Goal: Task Accomplishment & Management: Manage account settings

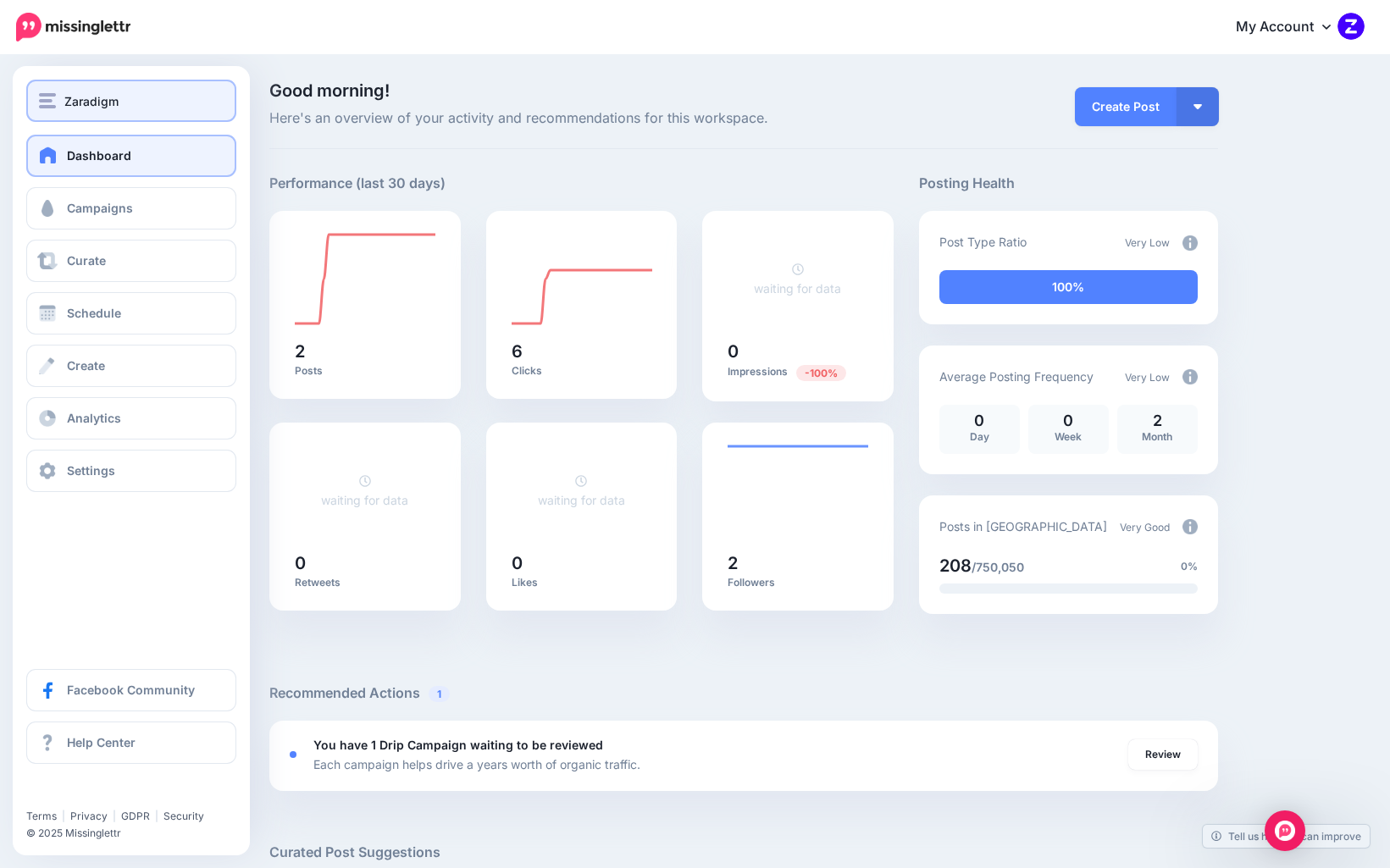
click at [85, 97] on span "Zaradigm" at bounding box center [92, 101] width 54 height 19
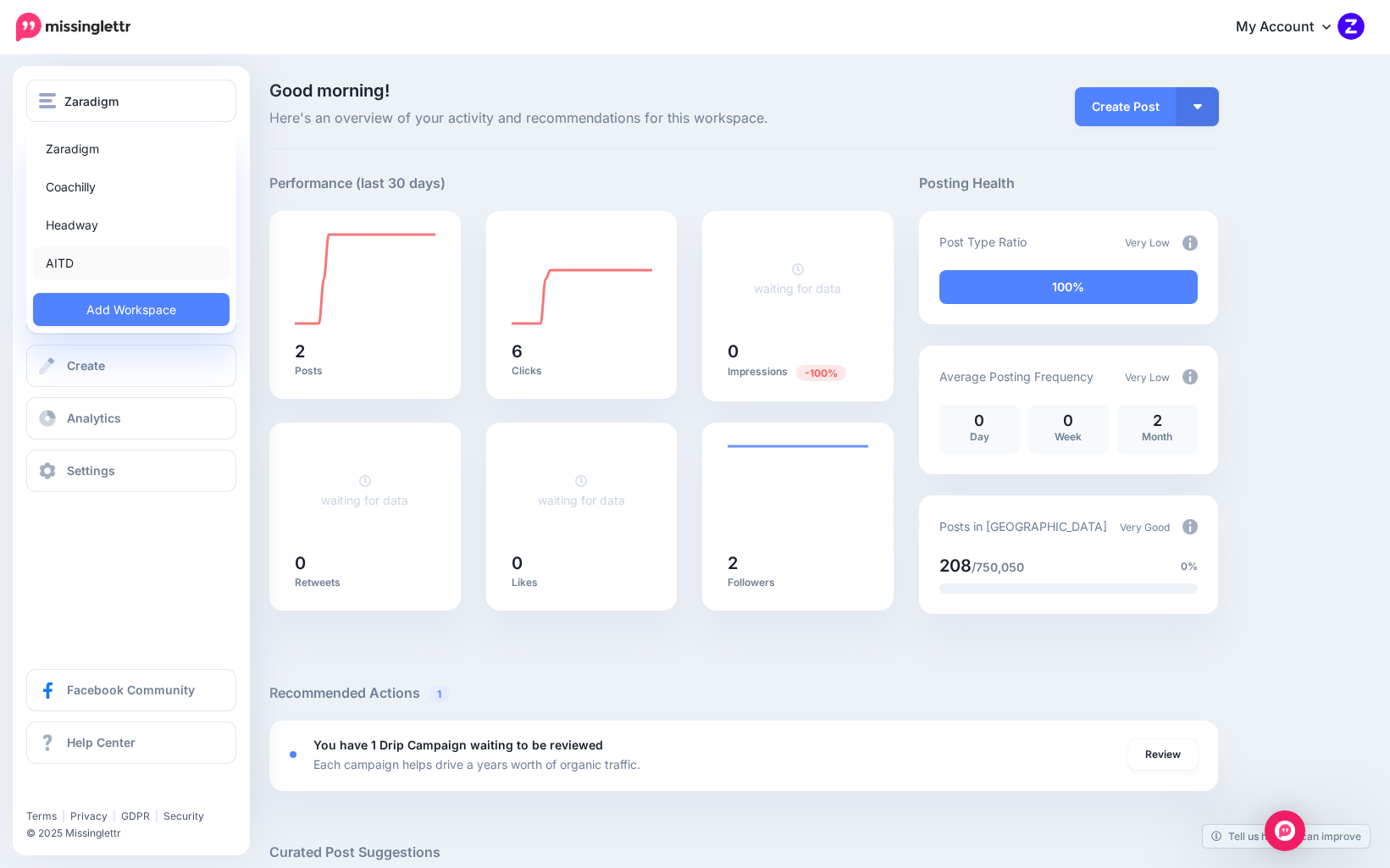
click at [80, 255] on link "AITD" at bounding box center [131, 263] width 197 height 33
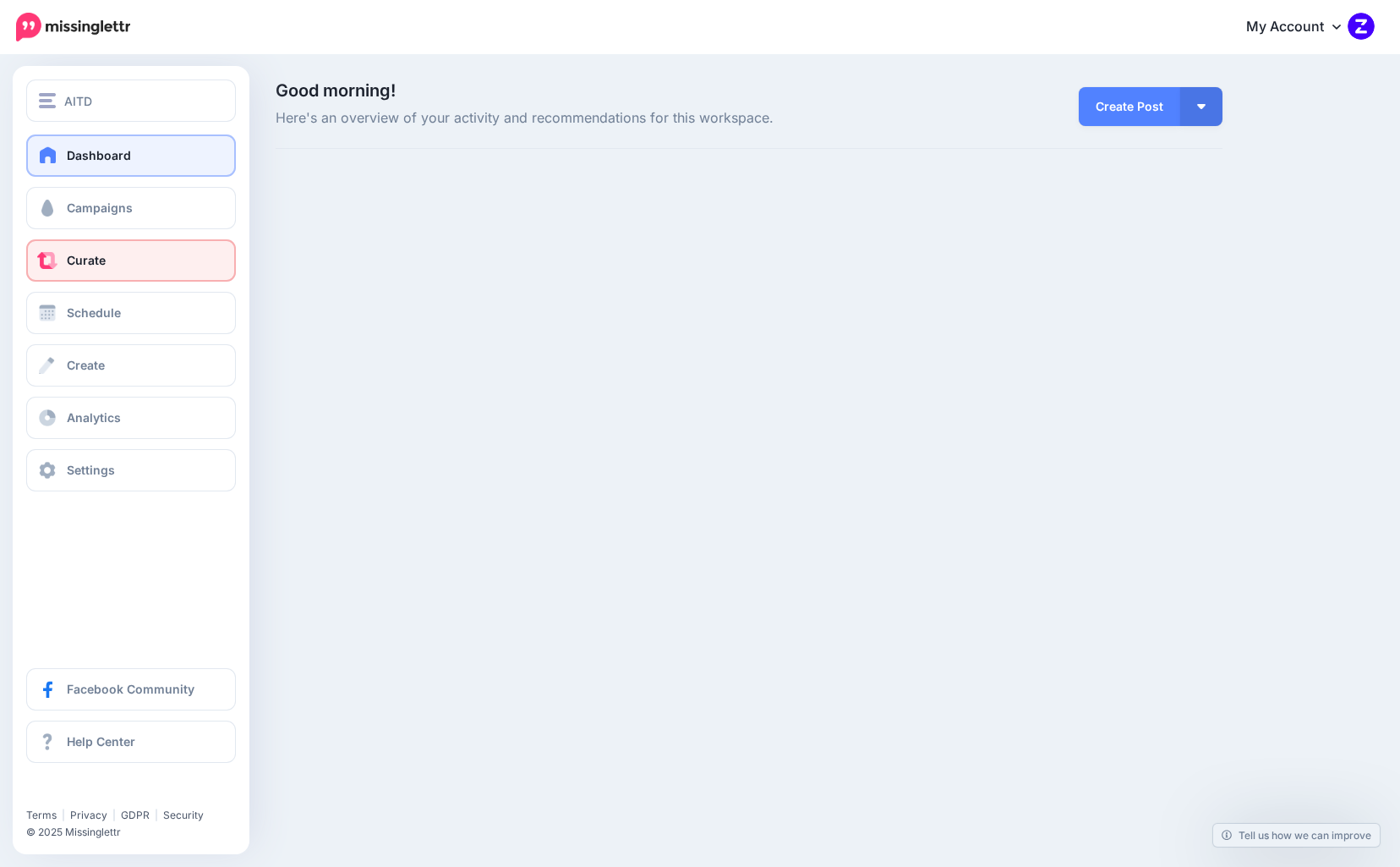
click at [79, 261] on span "Curate" at bounding box center [86, 260] width 39 height 14
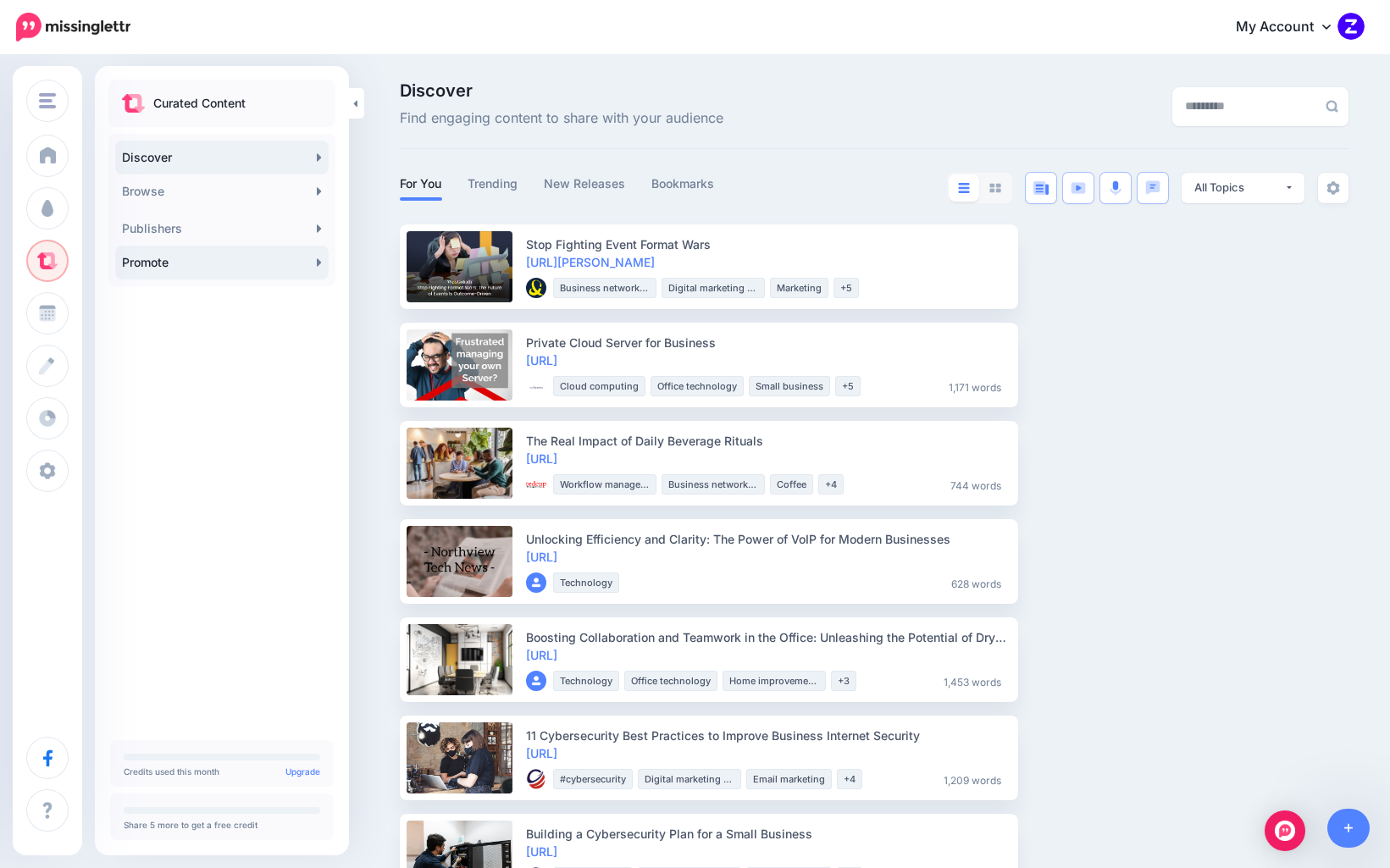
click at [208, 266] on link "Promote" at bounding box center [221, 262] width 213 height 34
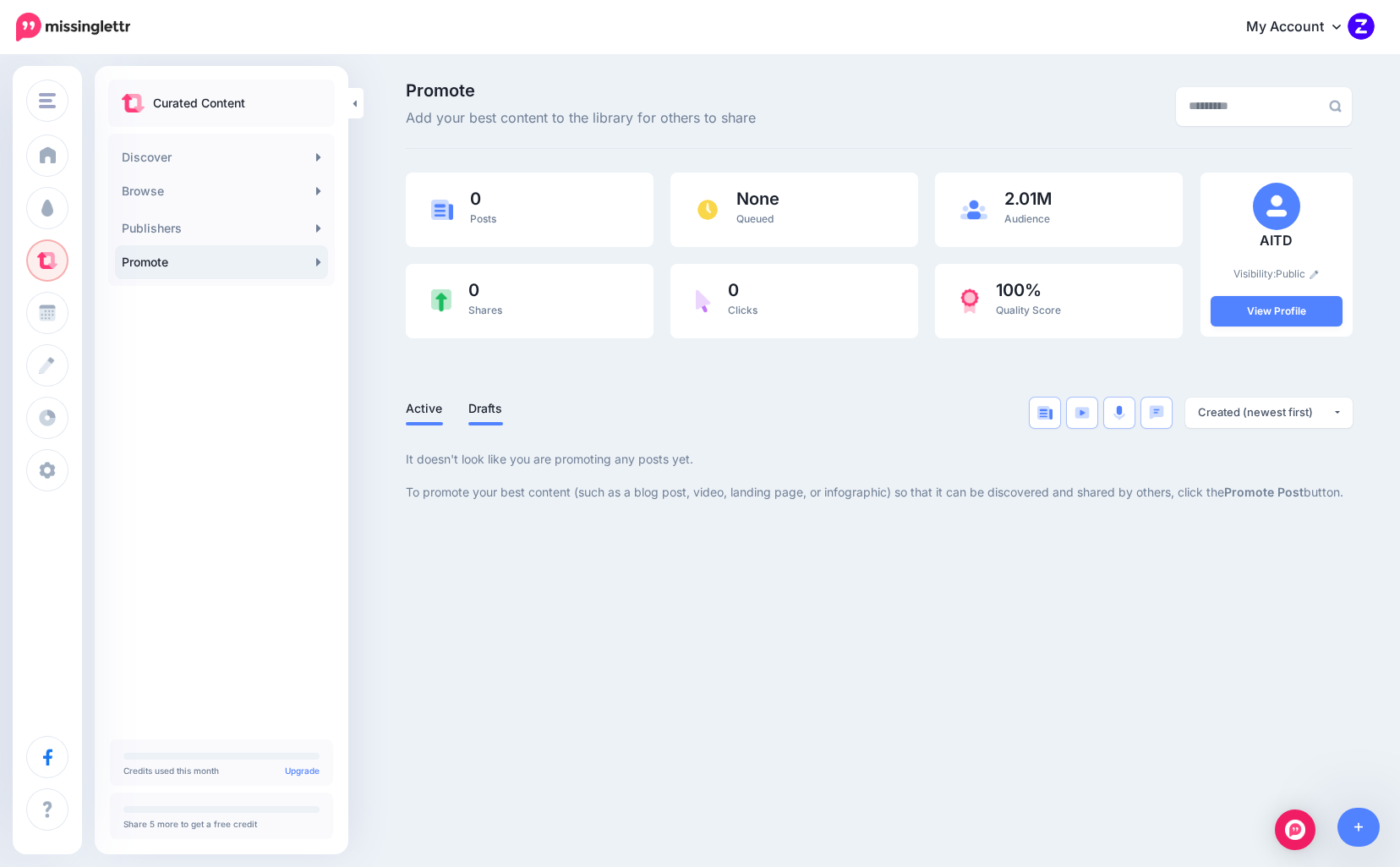
click at [480, 419] on li "Drafts" at bounding box center [485, 411] width 34 height 28
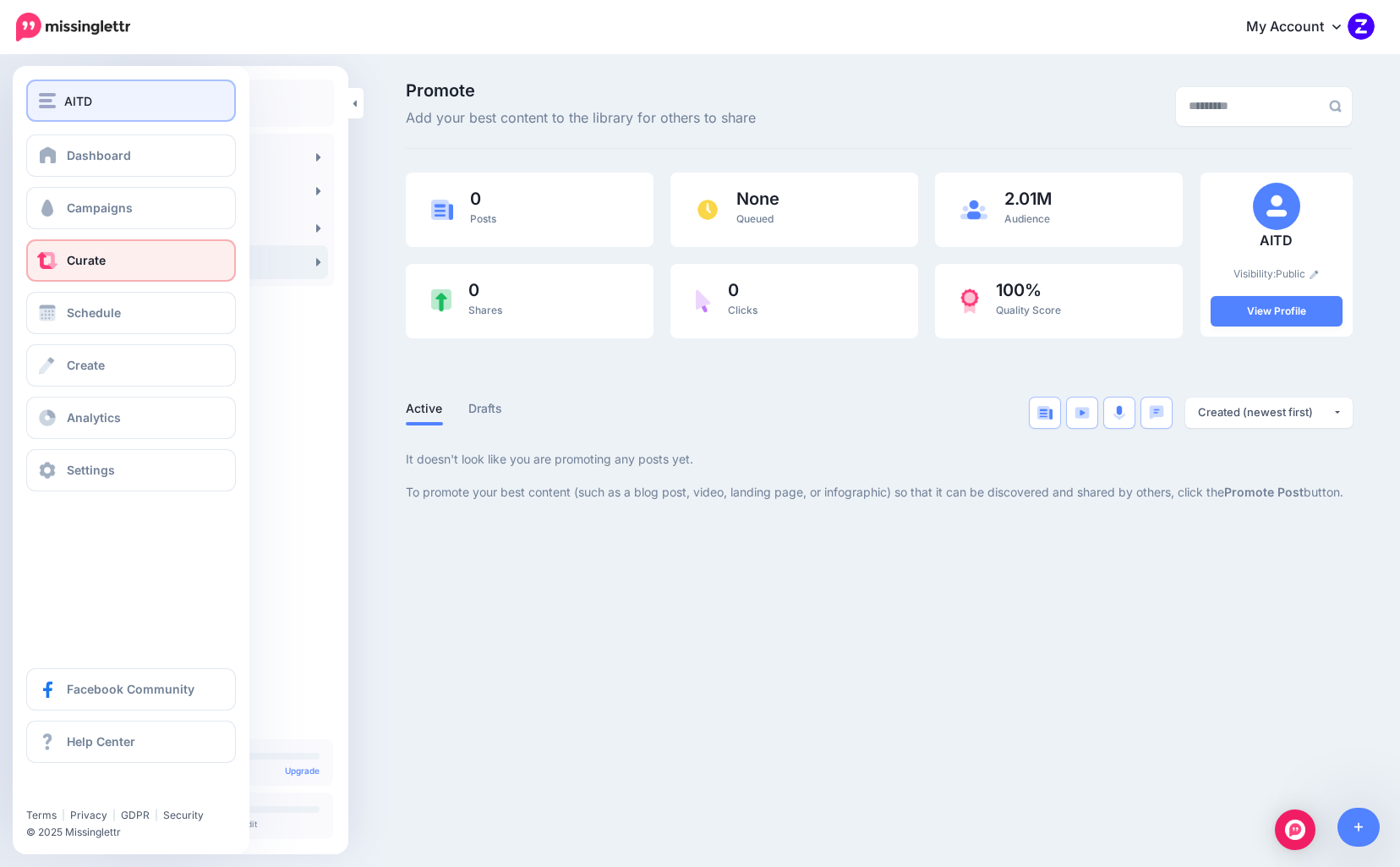
click at [98, 109] on div "AITD" at bounding box center [131, 101] width 185 height 19
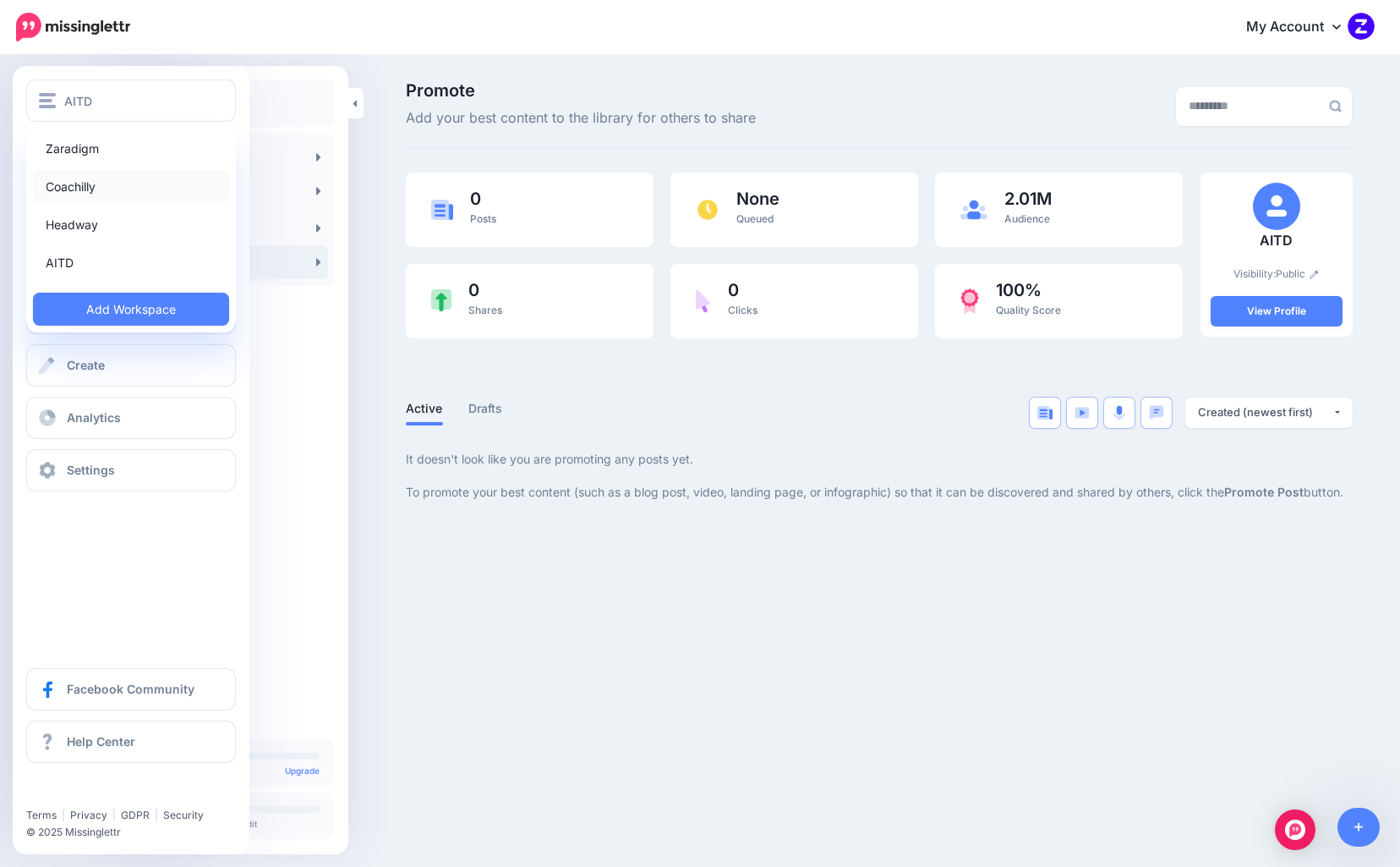
click at [84, 194] on link "Coachilly" at bounding box center [130, 187] width 197 height 33
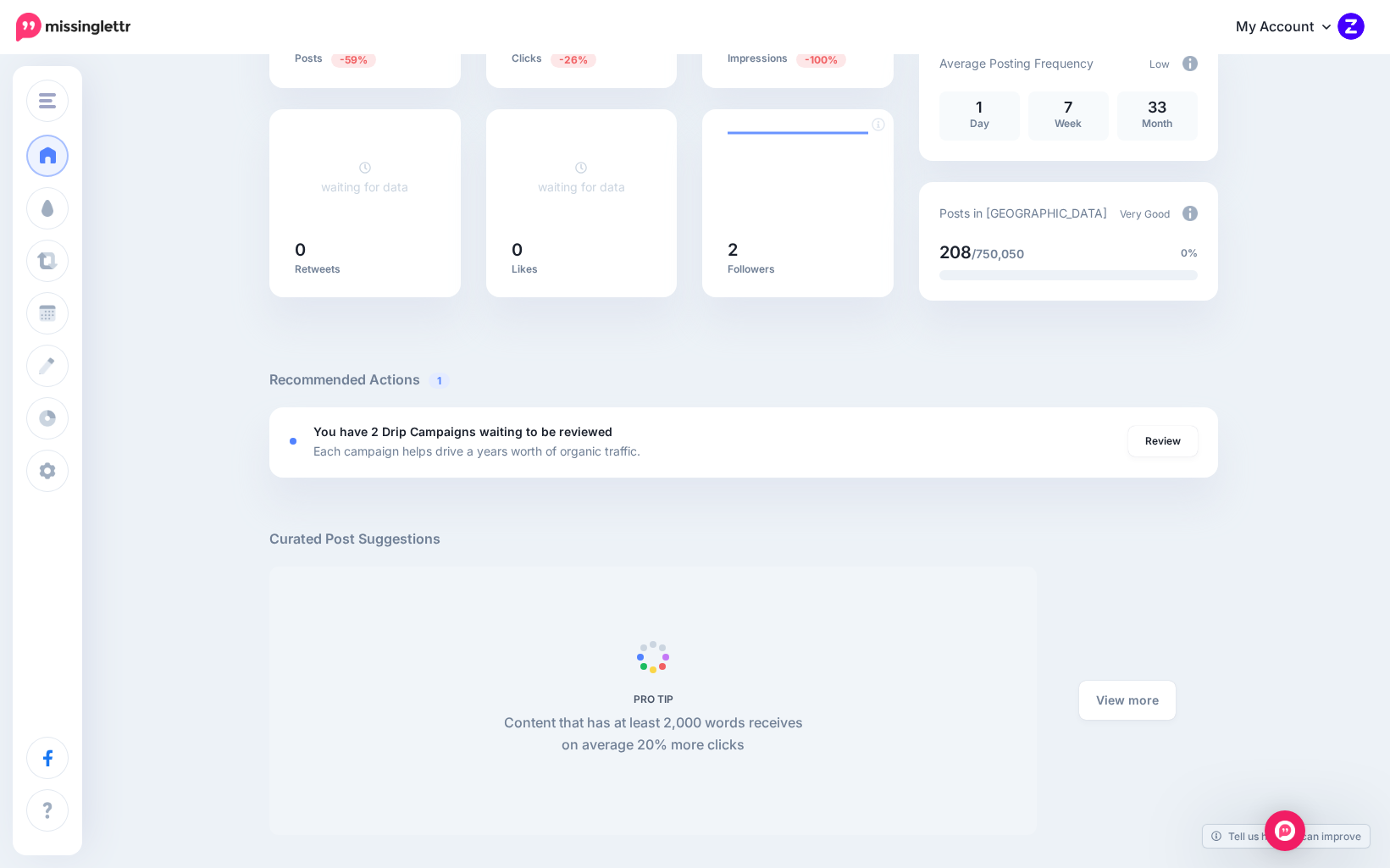
scroll to position [314, 0]
click at [620, 423] on div "You have 2 Drip Campaigns waiting to be reviewed Each campaign helps drive a ye…" at bounding box center [720, 440] width 815 height 39
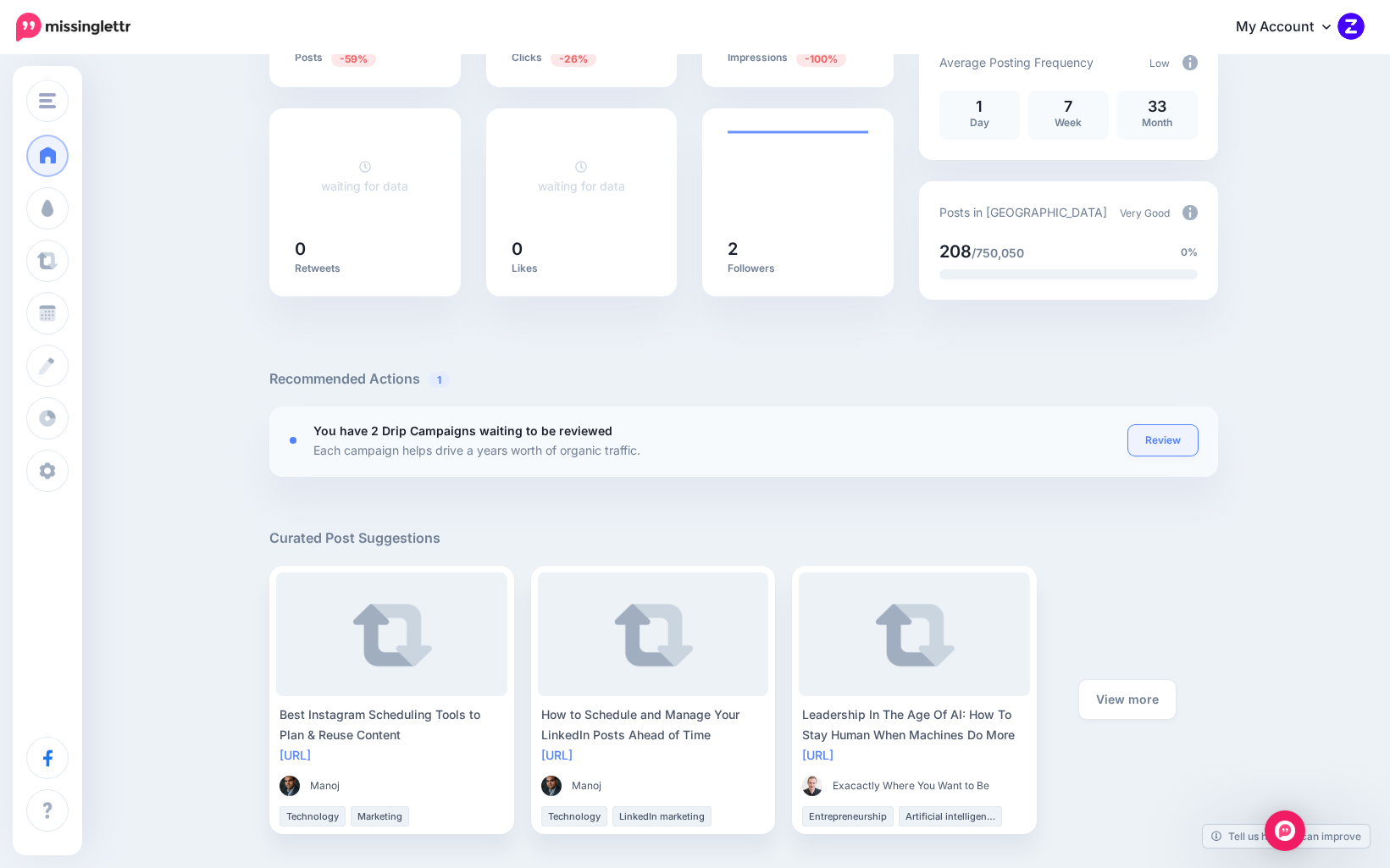
click at [1170, 431] on link "Review" at bounding box center [1163, 441] width 70 height 31
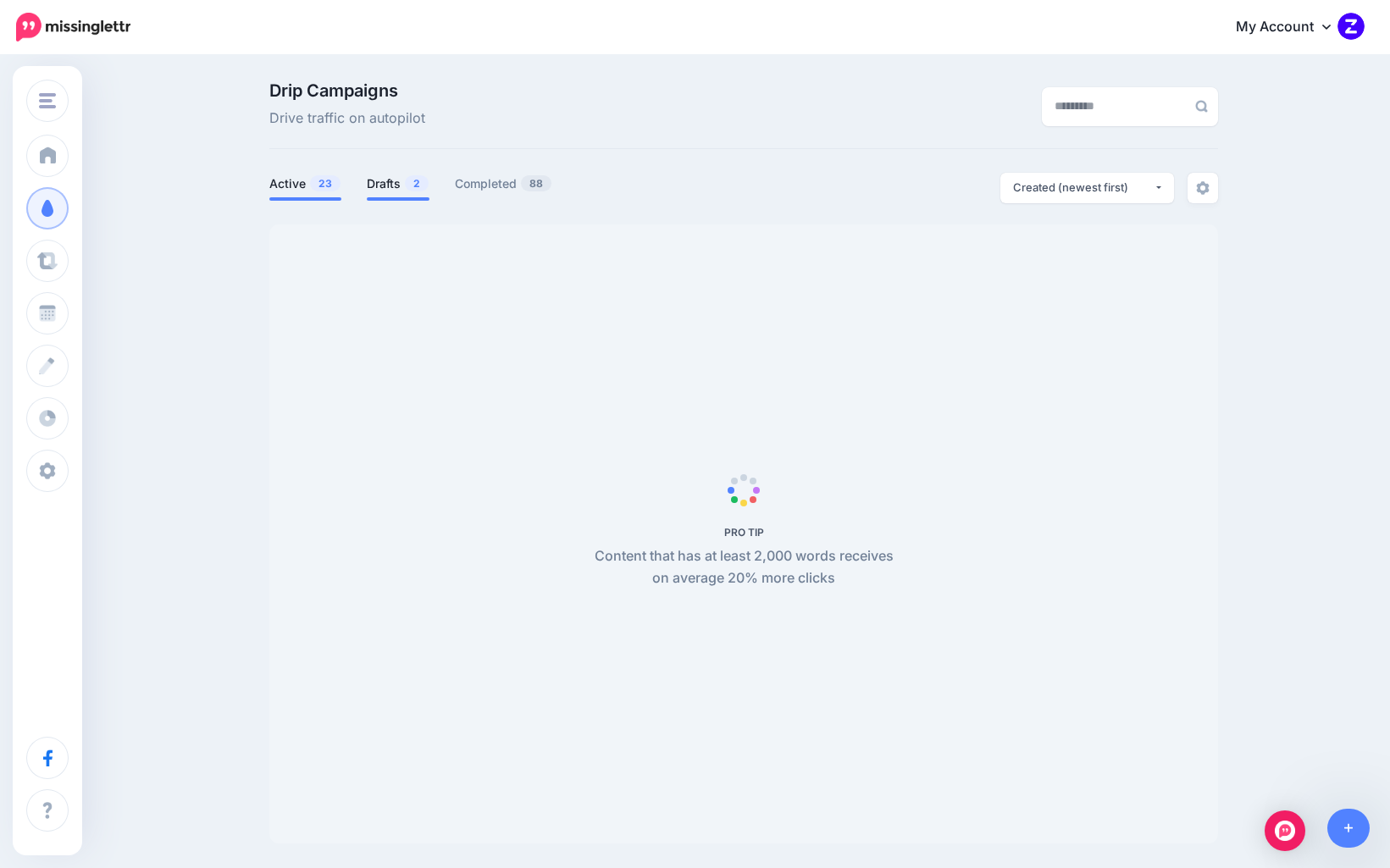
click at [415, 195] on li "Drafts 2" at bounding box center [397, 186] width 63 height 28
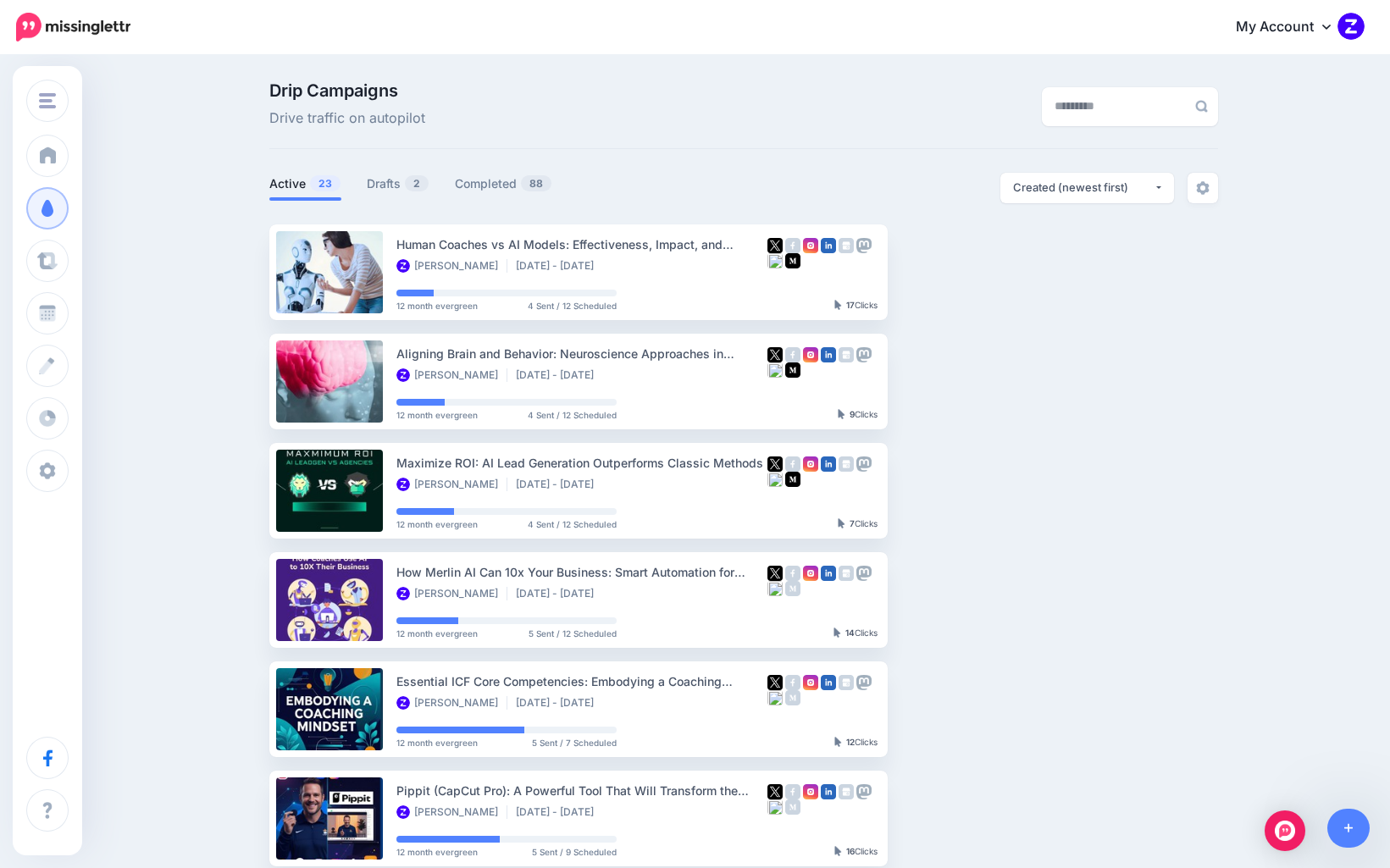
drag, startPoint x: 381, startPoint y: 184, endPoint x: 465, endPoint y: 202, distance: 85.9
click at [381, 184] on link "Drafts 2" at bounding box center [397, 183] width 63 height 20
